Goal: Information Seeking & Learning: Find specific fact

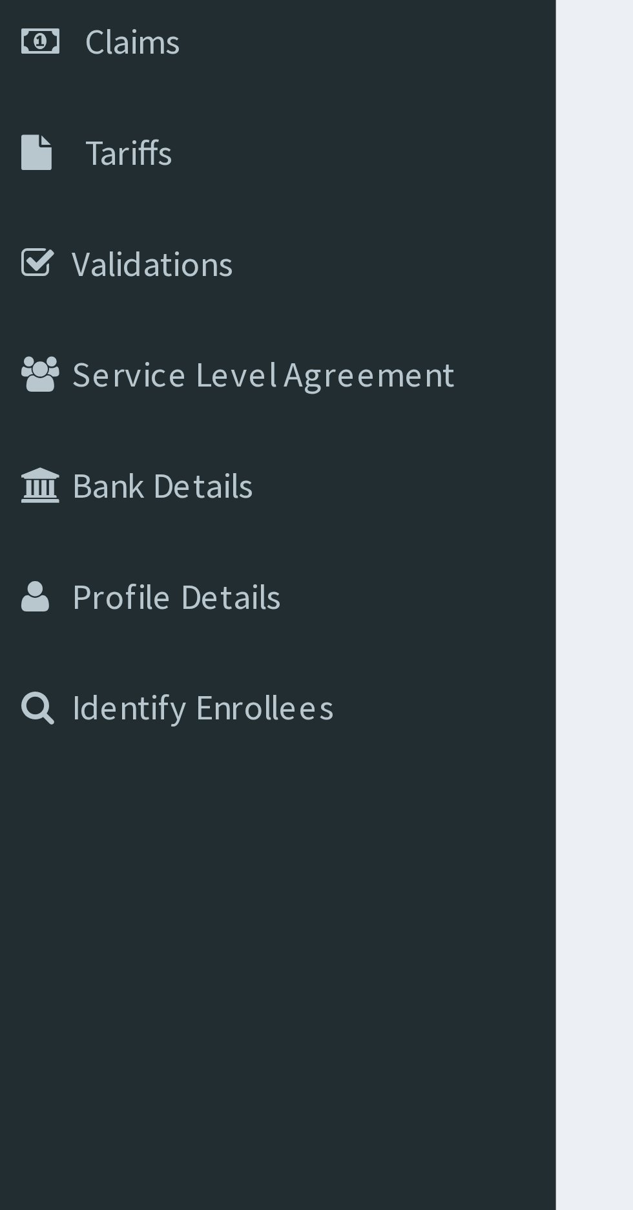
click at [50, 232] on link "Tariffs" at bounding box center [74, 226] width 149 height 28
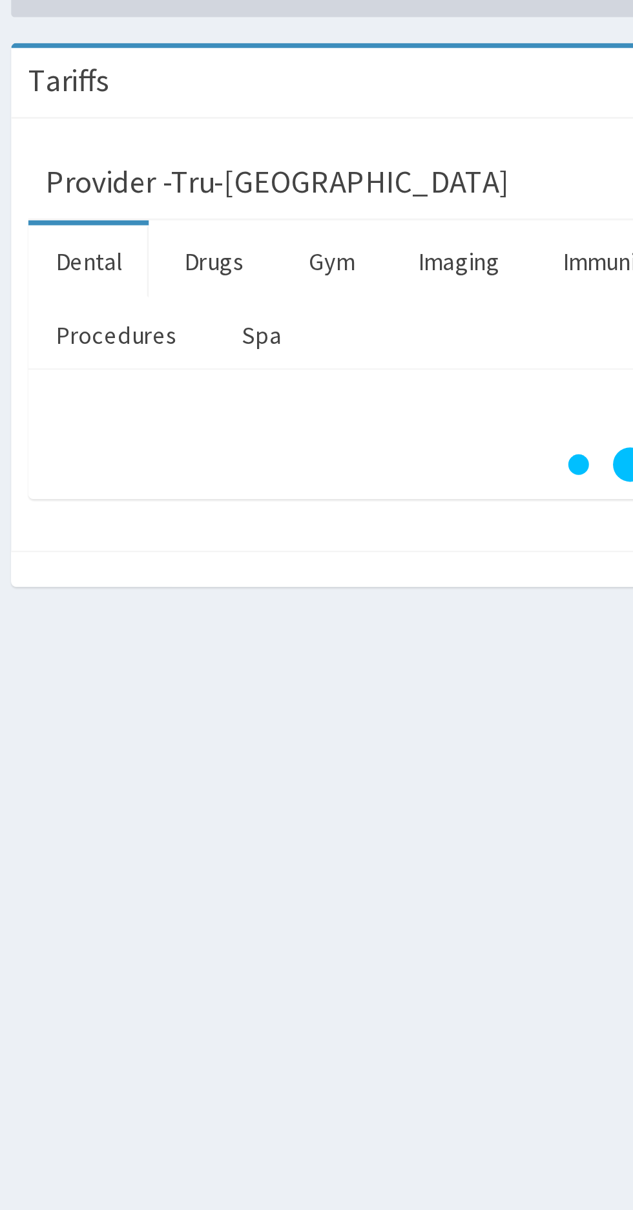
click at [240, 175] on link "Drugs" at bounding box center [234, 174] width 43 height 27
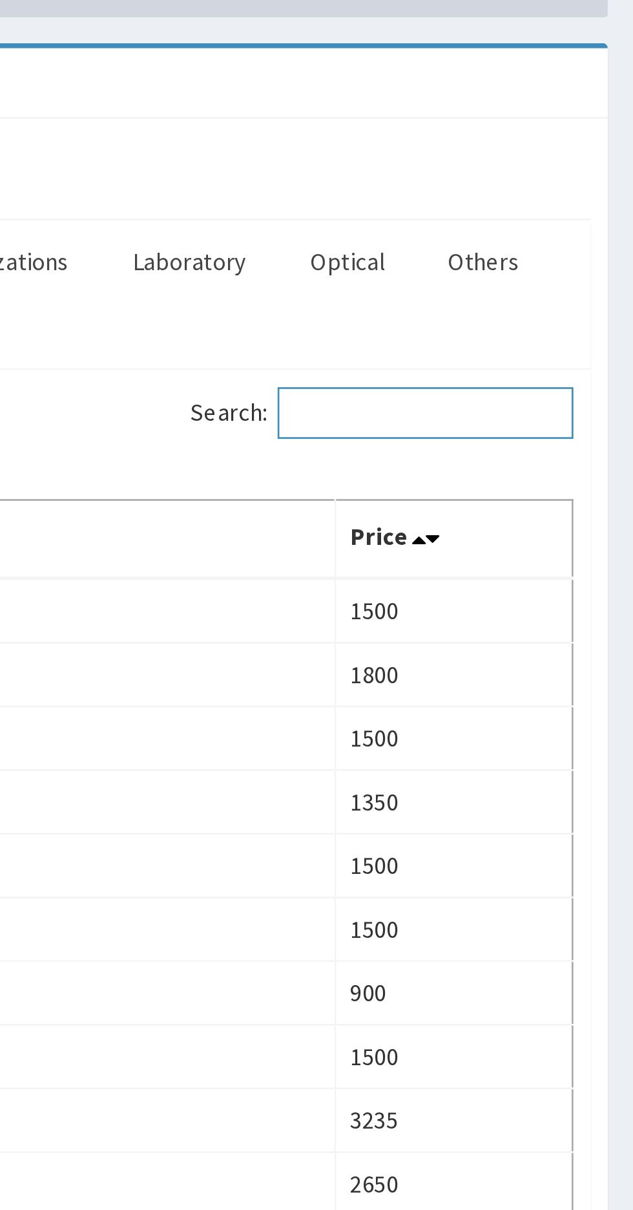
click at [569, 231] on input "Search:" at bounding box center [555, 231] width 111 height 19
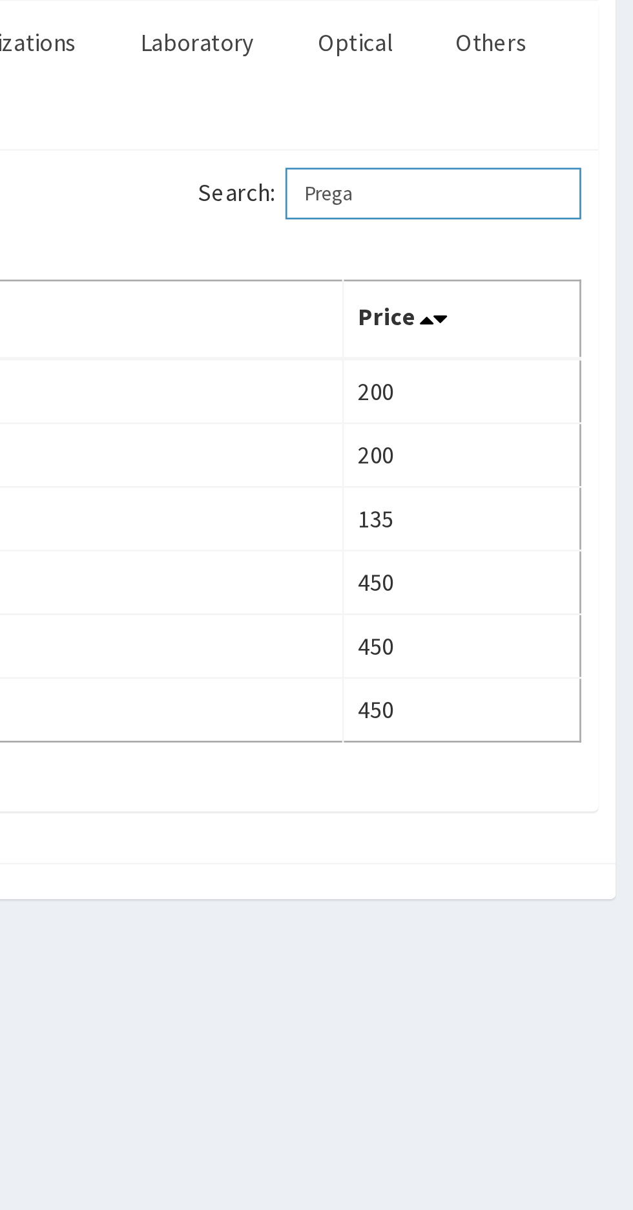
type input "Prega"
